Goal: Find specific page/section

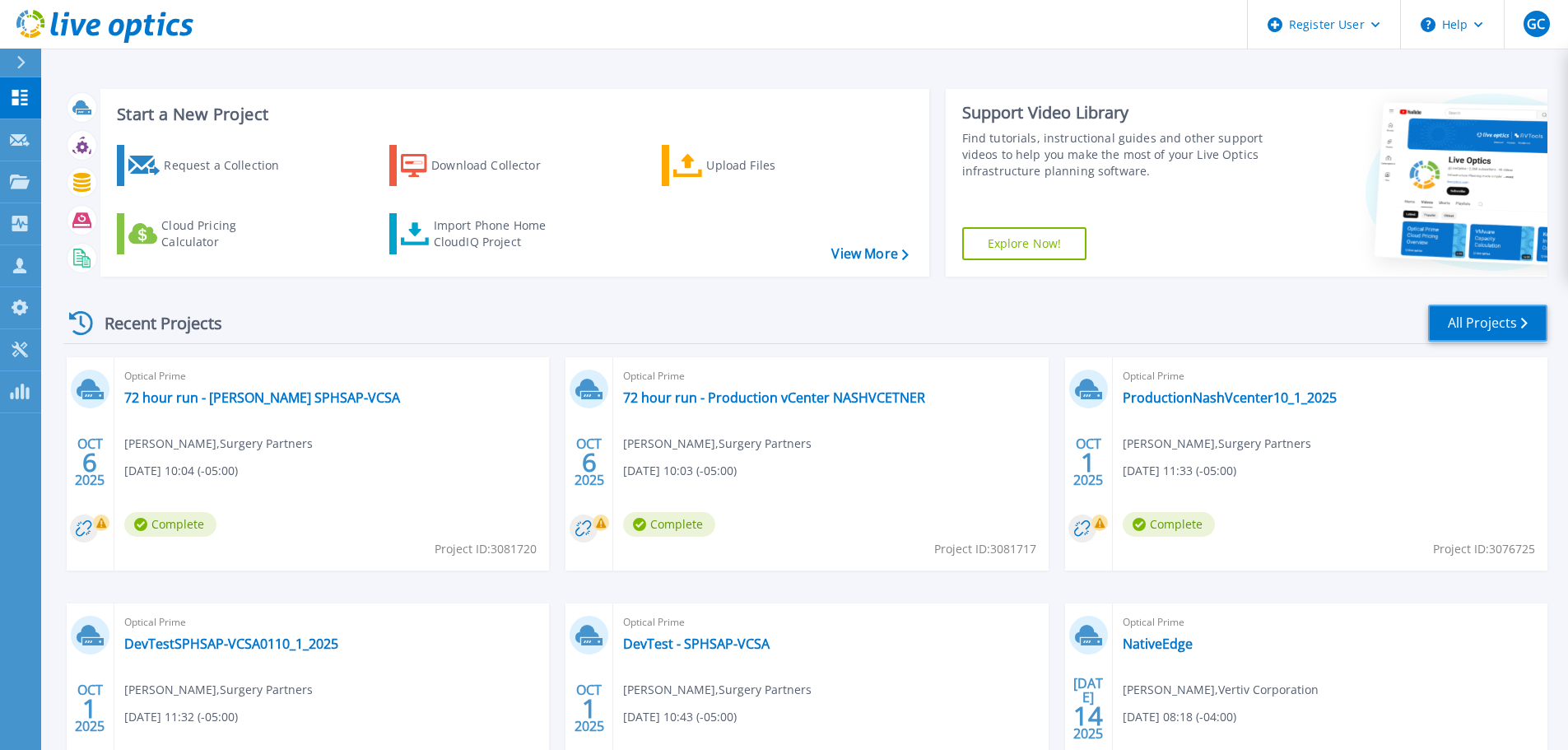
click at [1471, 333] on link "All Projects" at bounding box center [1488, 323] width 119 height 37
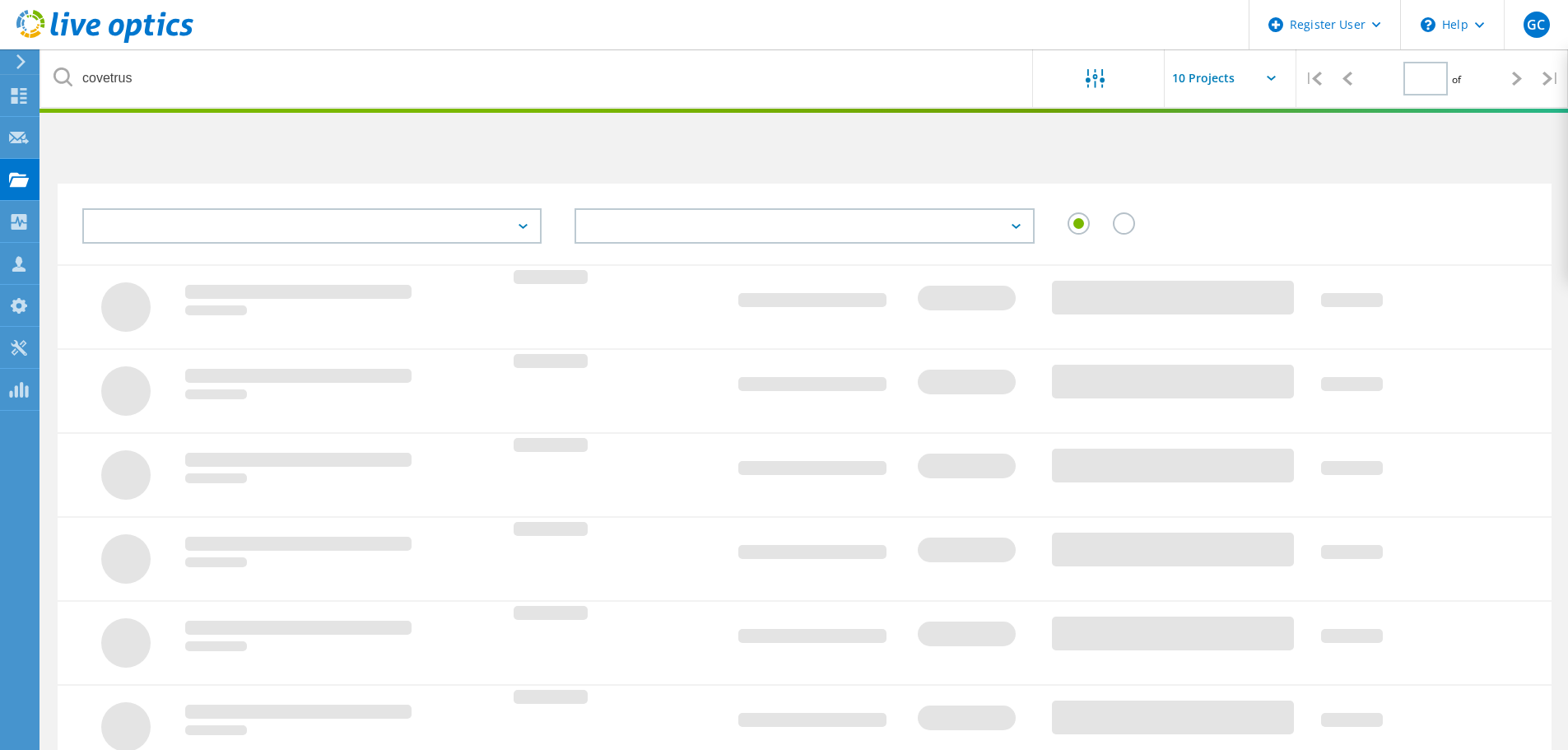
type input "1"
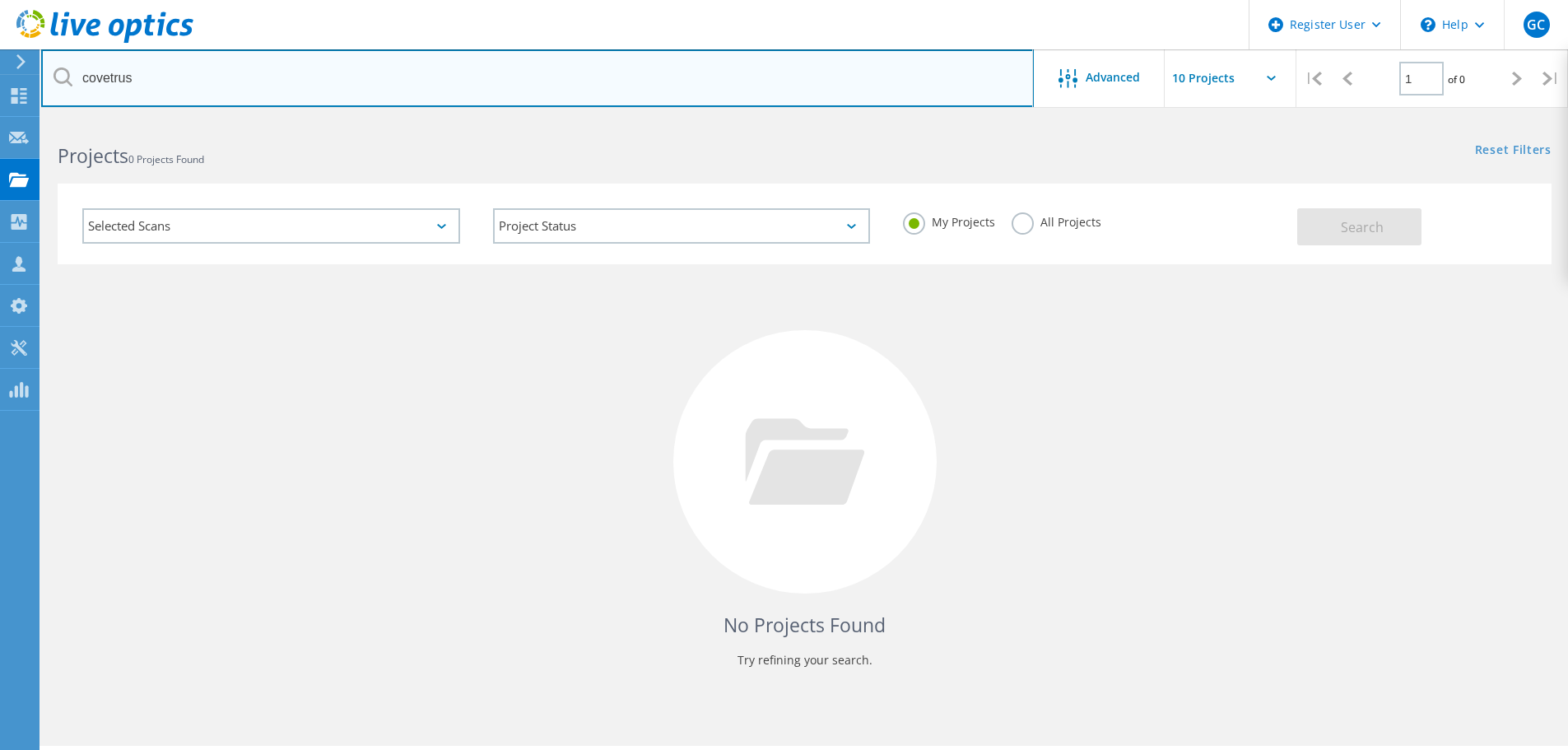
click at [269, 92] on input "covetrus" at bounding box center [537, 78] width 992 height 58
type input "c"
type input "Surgery"
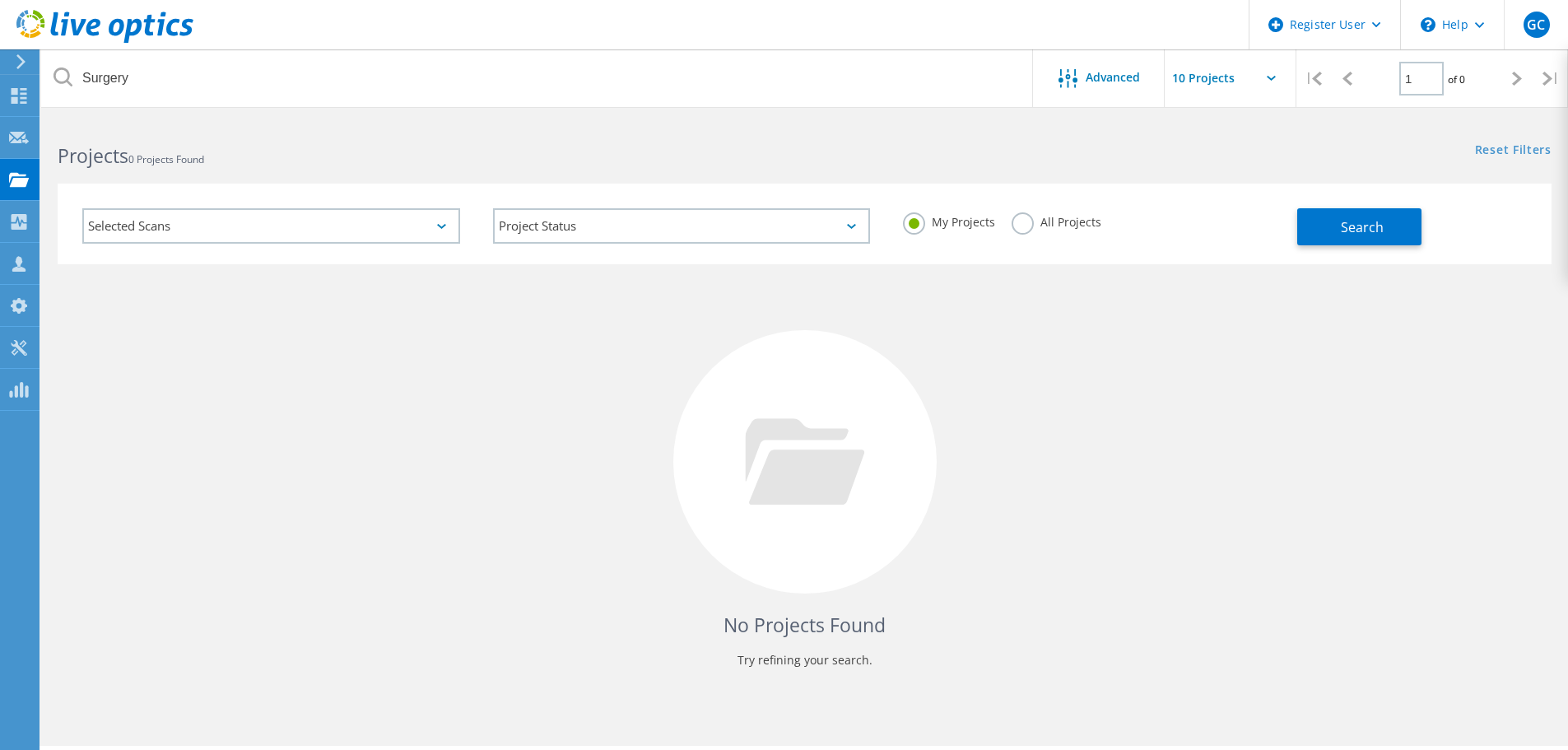
click at [1022, 219] on label "All Projects" at bounding box center [1056, 220] width 89 height 16
click at [0, 0] on input "All Projects" at bounding box center [0, 0] width 0 height 0
click at [1350, 228] on span "Search" at bounding box center [1362, 227] width 43 height 18
